Goal: Information Seeking & Learning: Check status

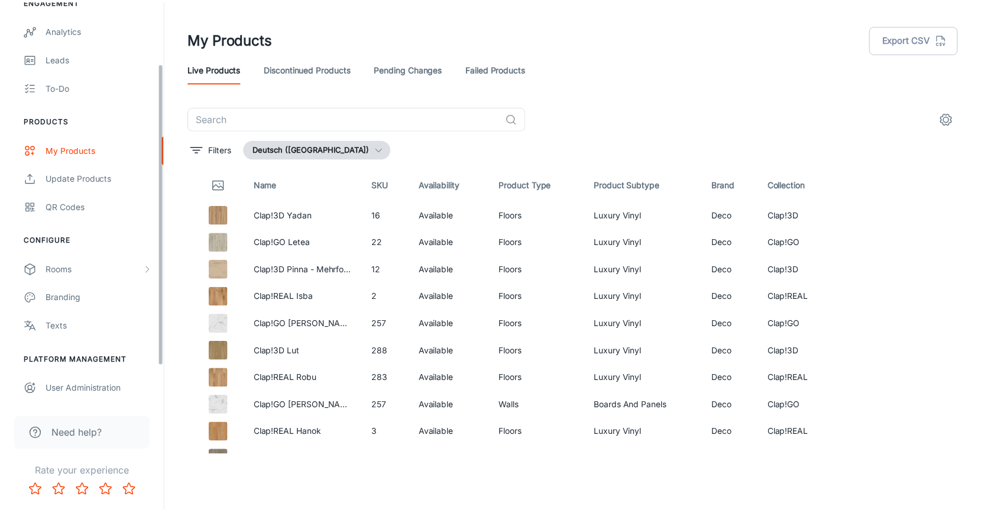
scroll to position [24, 0]
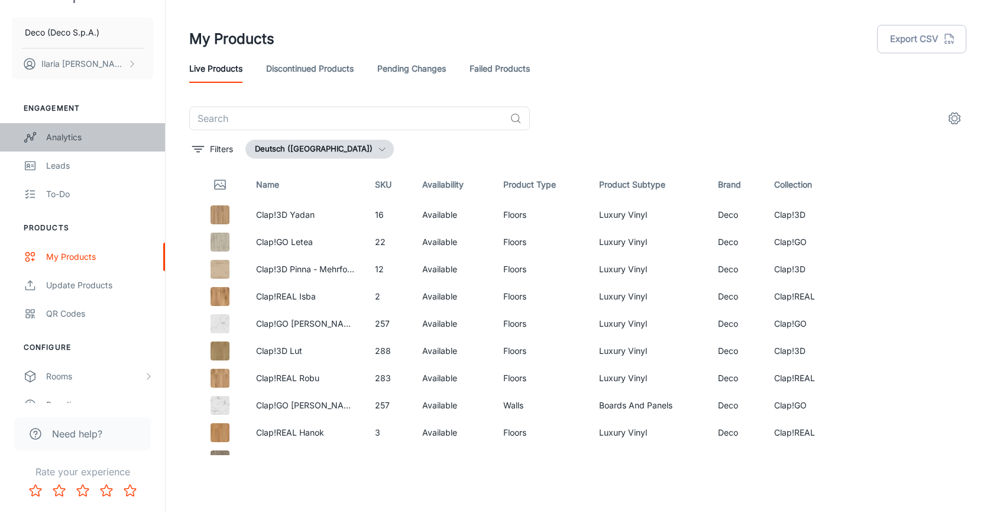
click at [88, 138] on div "Analytics" at bounding box center [99, 137] width 107 height 13
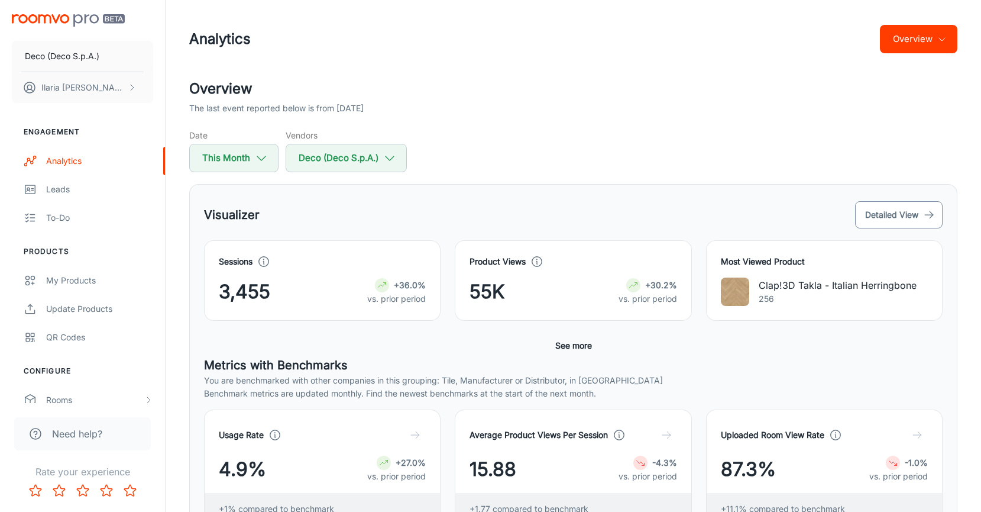
click at [882, 210] on button "Detailed View" at bounding box center [899, 214] width 88 height 27
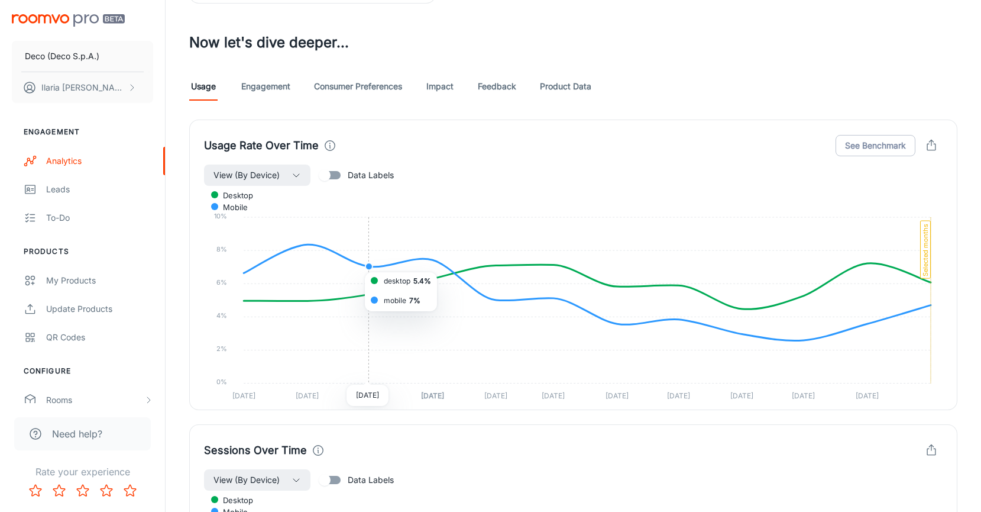
scroll to position [632, 0]
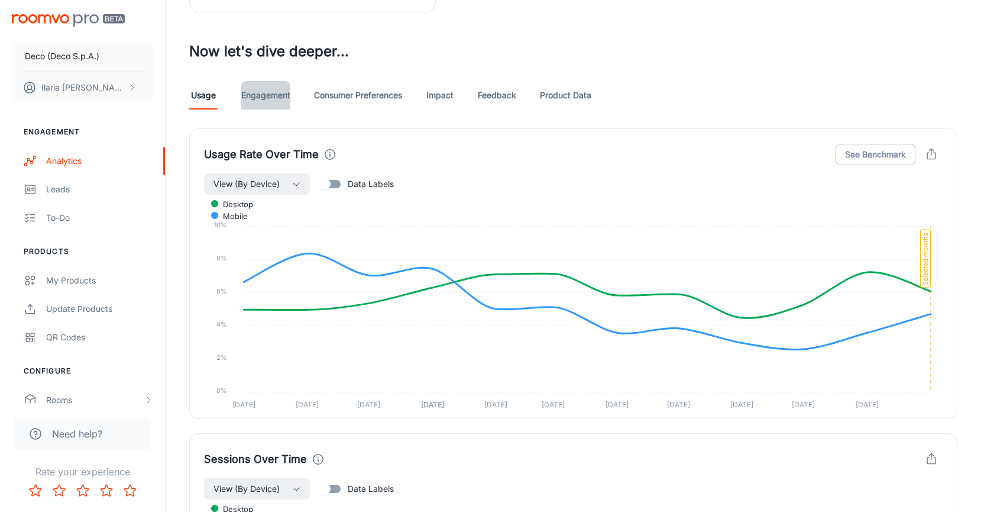
click at [279, 99] on link "Engagement" at bounding box center [265, 95] width 49 height 28
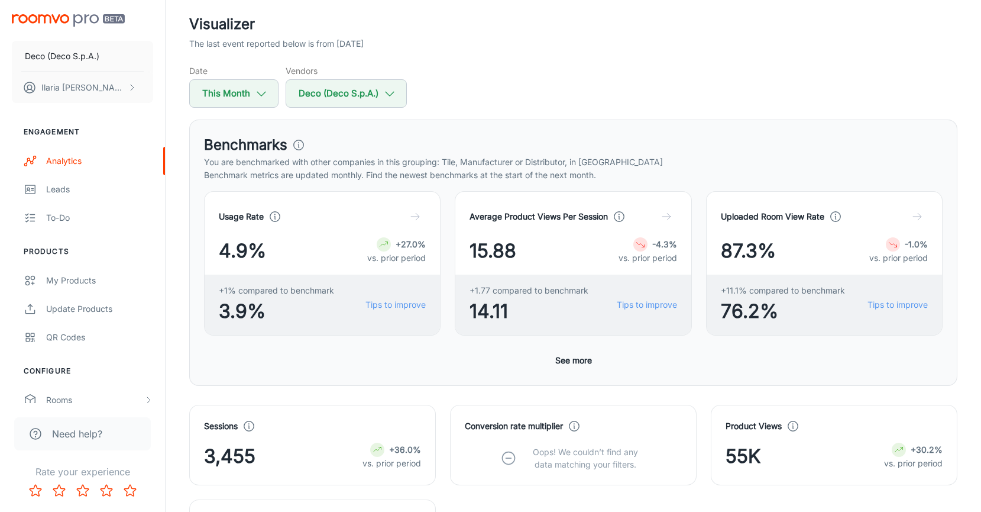
scroll to position [209, 0]
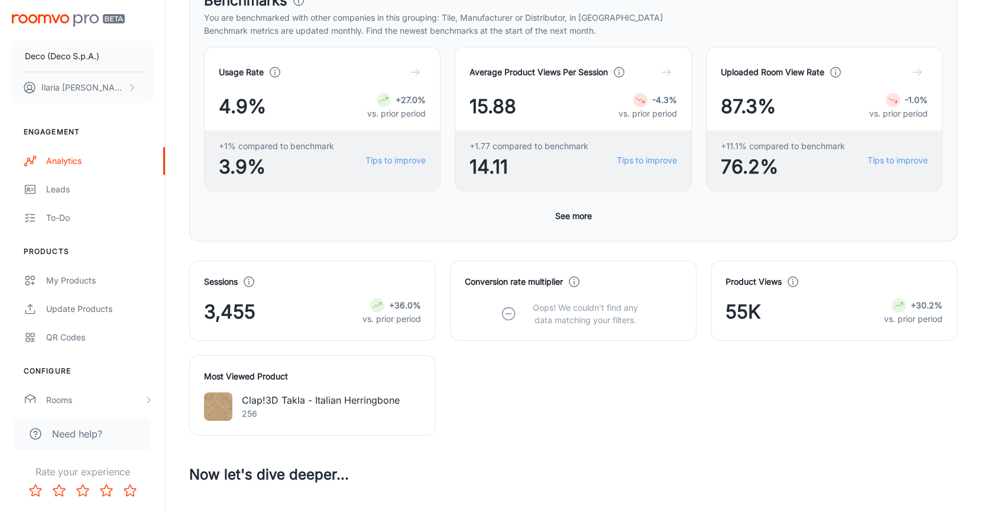
click at [584, 299] on div "Conversion rate multiplier Oops! We couldn’t find any data matching your filter…" at bounding box center [573, 300] width 217 height 51
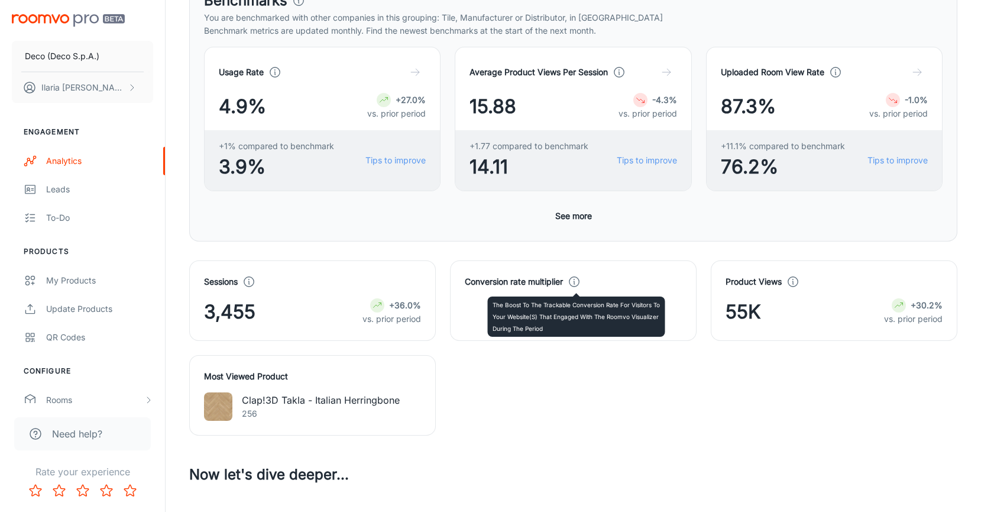
click at [578, 288] on body "Deco (Deco S.p.A.) [PERSON_NAME] Engagement Analytics Leads To-do Products My P…" at bounding box center [490, 47] width 981 height 512
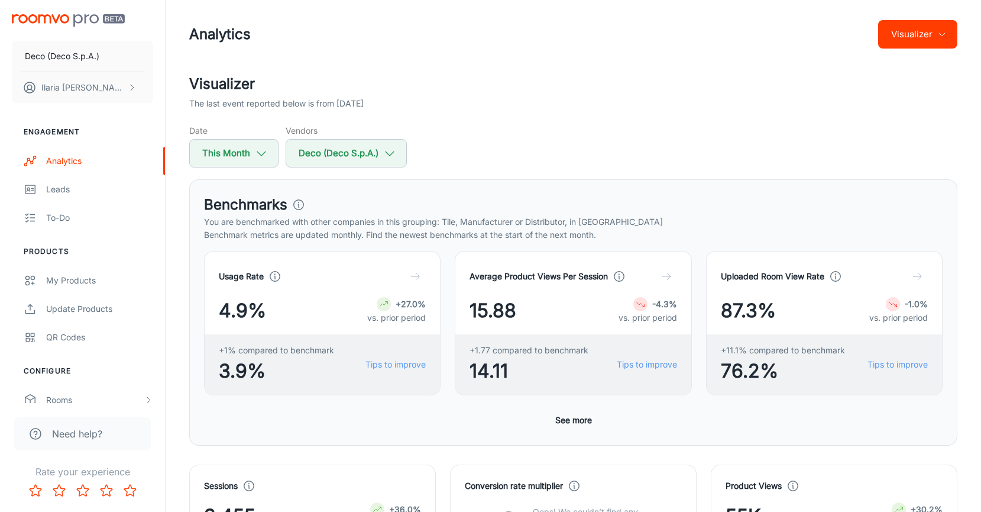
scroll to position [0, 0]
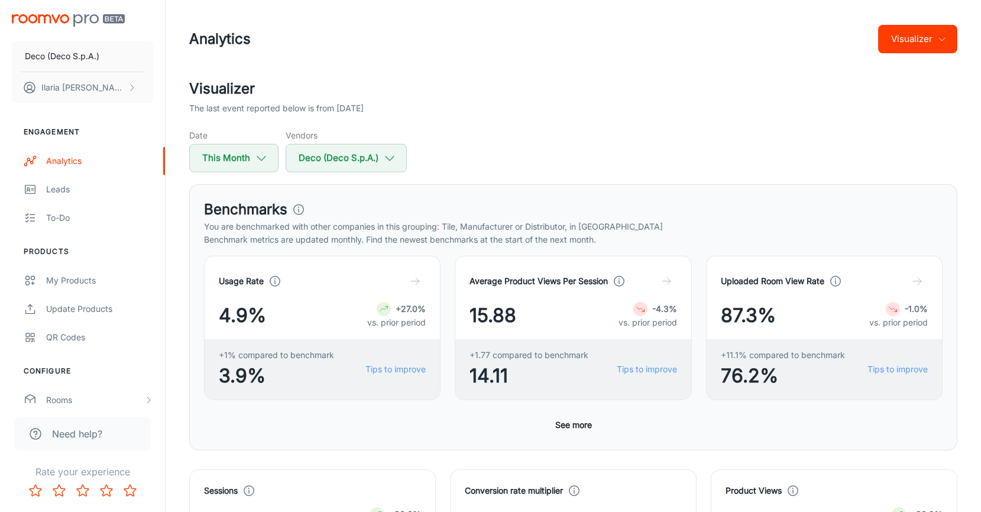
click at [909, 42] on button "Visualizer" at bounding box center [918, 39] width 79 height 28
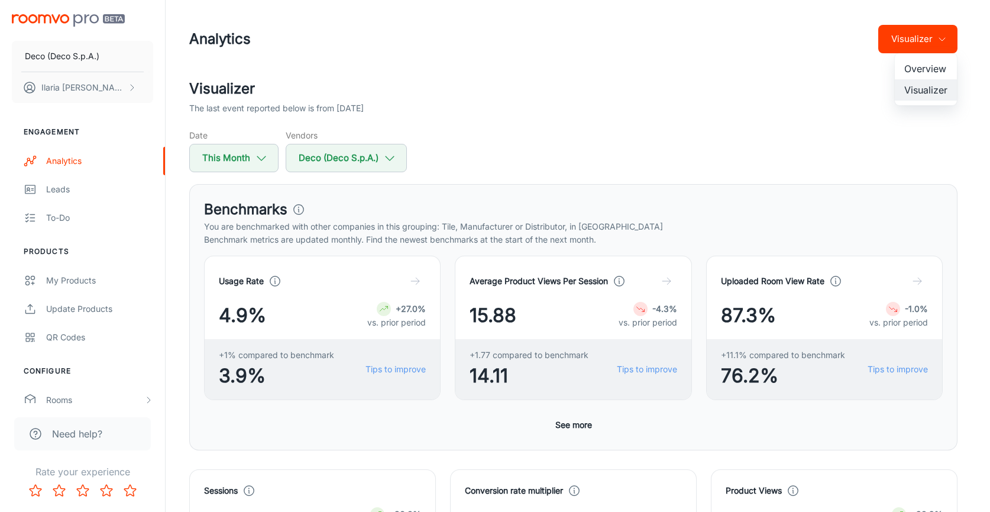
click at [905, 76] on li "Overview" at bounding box center [926, 68] width 62 height 21
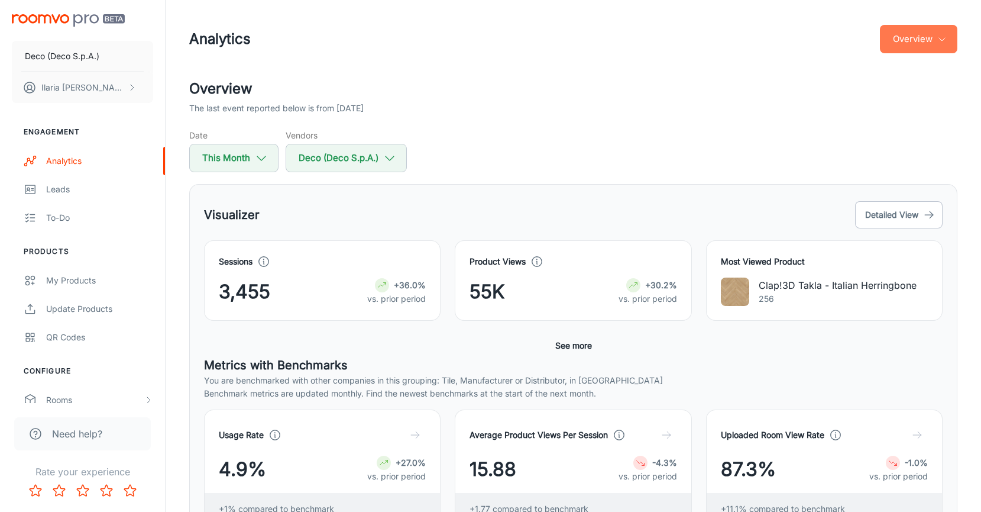
click at [906, 38] on button "Overview" at bounding box center [918, 39] width 77 height 28
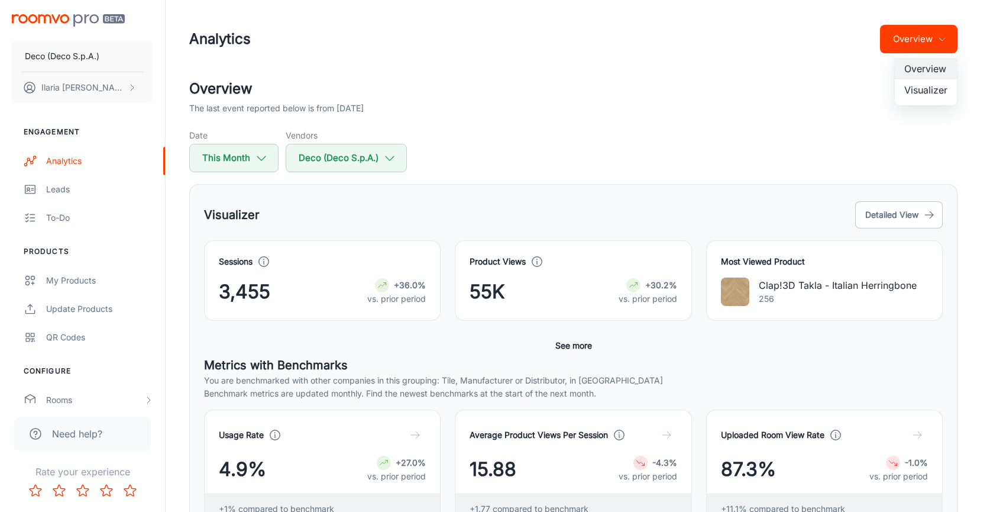
click at [918, 87] on li "Visualizer" at bounding box center [926, 89] width 62 height 21
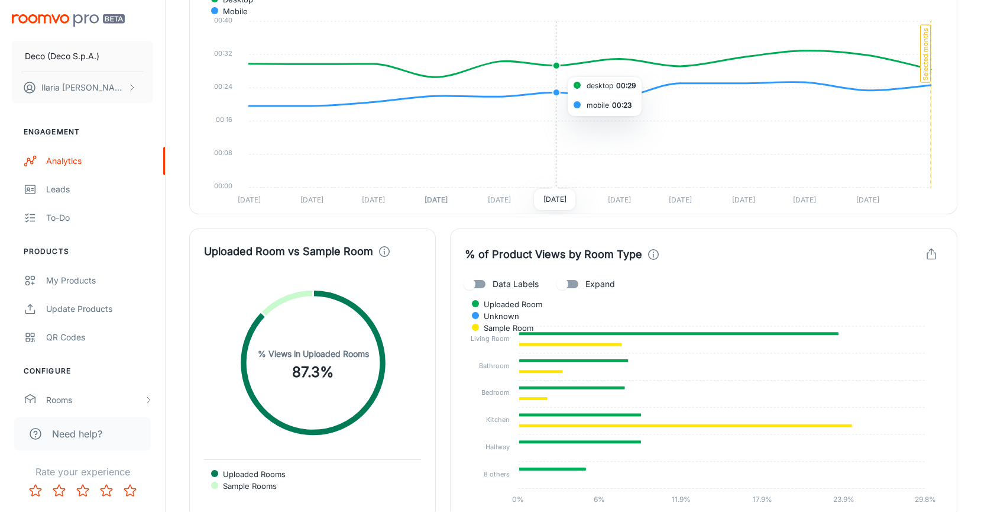
scroll to position [2164, 0]
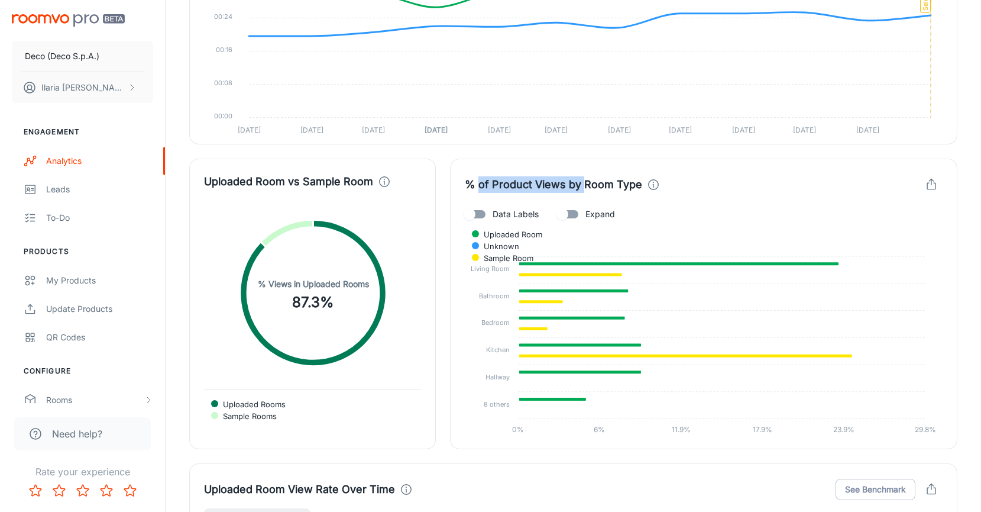
drag, startPoint x: 477, startPoint y: 182, endPoint x: 582, endPoint y: 183, distance: 104.7
click at [582, 183] on h4 "% of Product Views by Room Type" at bounding box center [553, 184] width 177 height 17
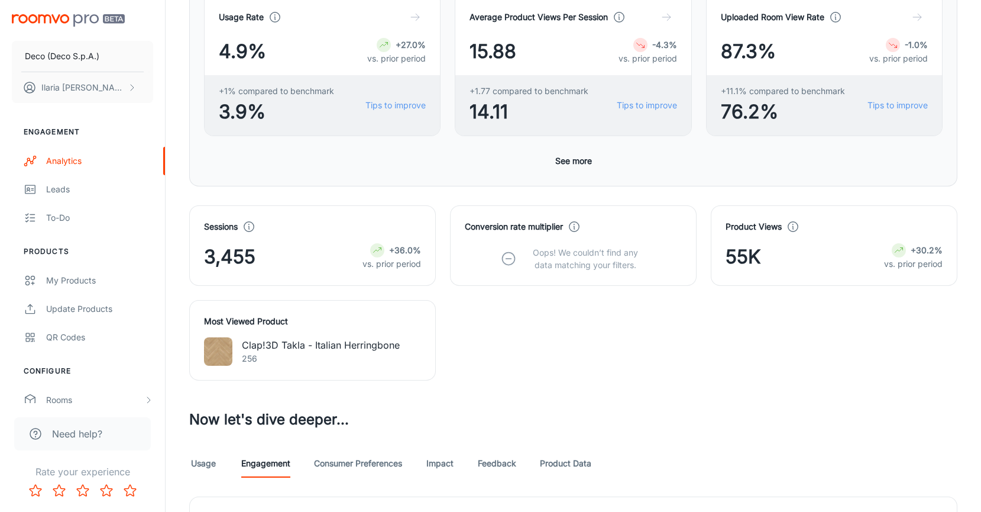
scroll to position [0, 0]
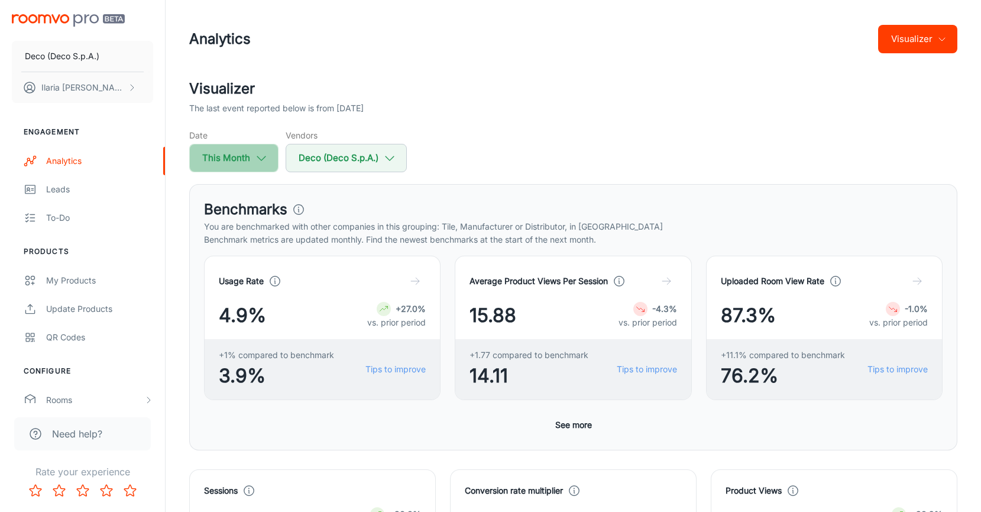
click at [265, 156] on icon "button" at bounding box center [261, 157] width 13 height 13
select select "8"
select select "2025"
select select "8"
select select "2025"
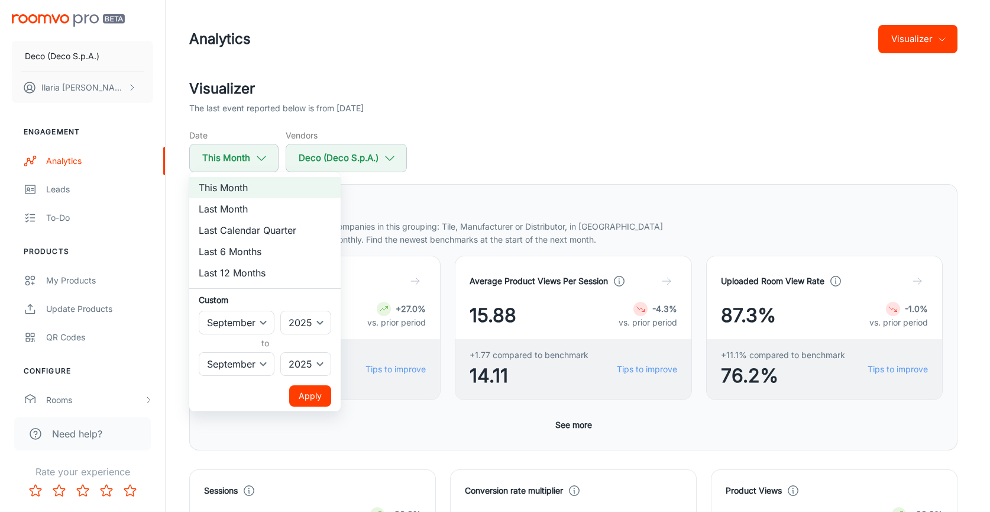
click at [265, 156] on div at bounding box center [495, 256] width 990 height 512
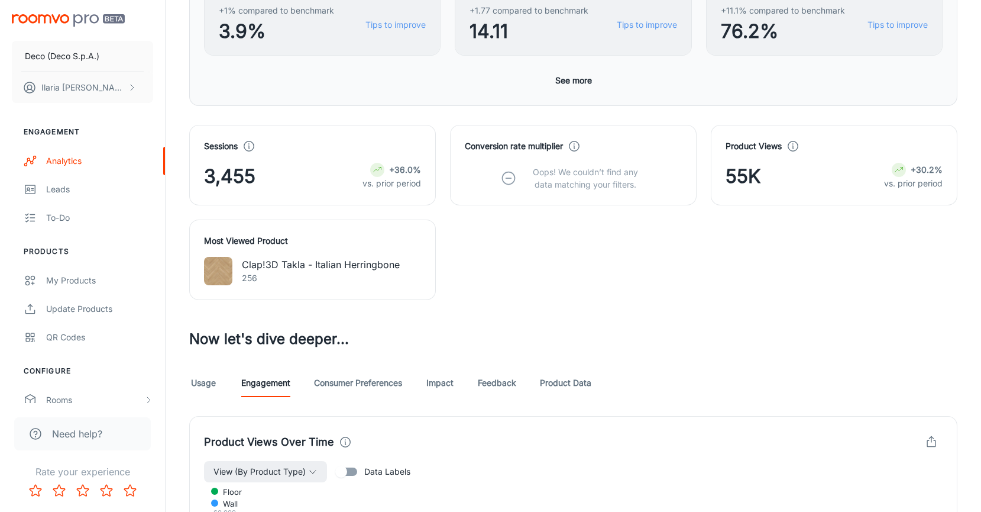
scroll to position [117, 0]
